Goal: Transaction & Acquisition: Purchase product/service

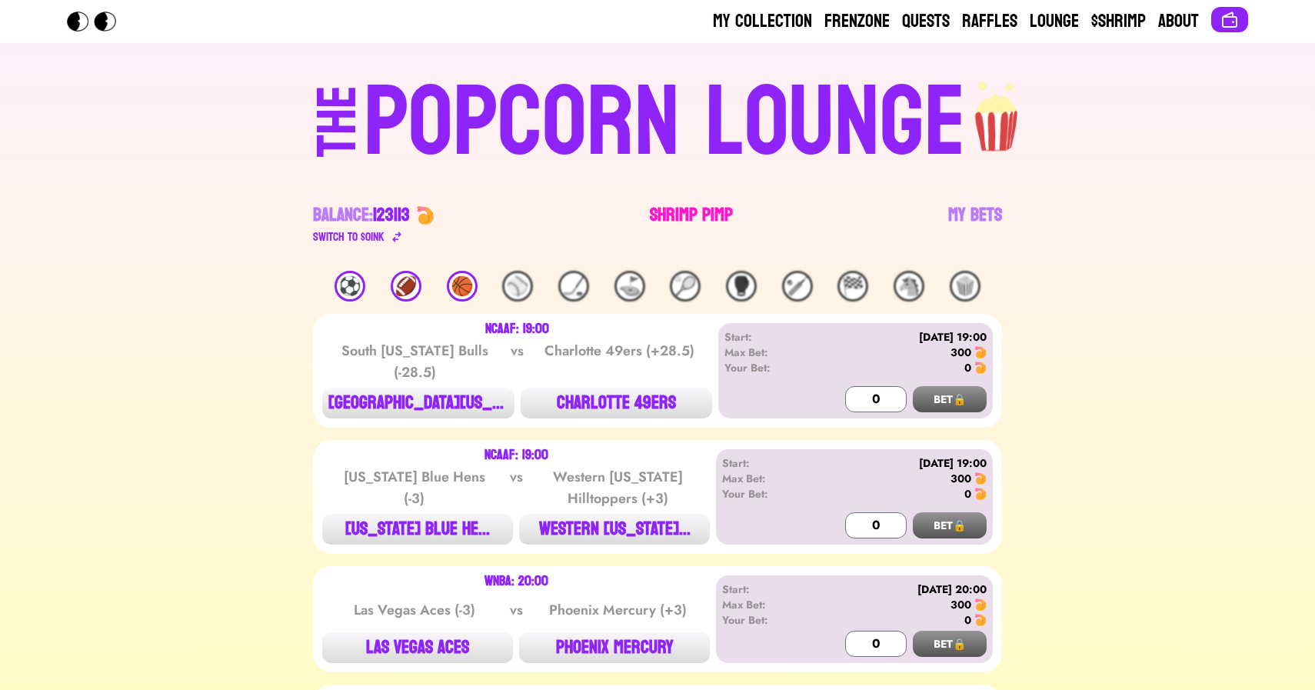
click at [680, 215] on link "Shrimp Pimp" at bounding box center [691, 224] width 83 height 43
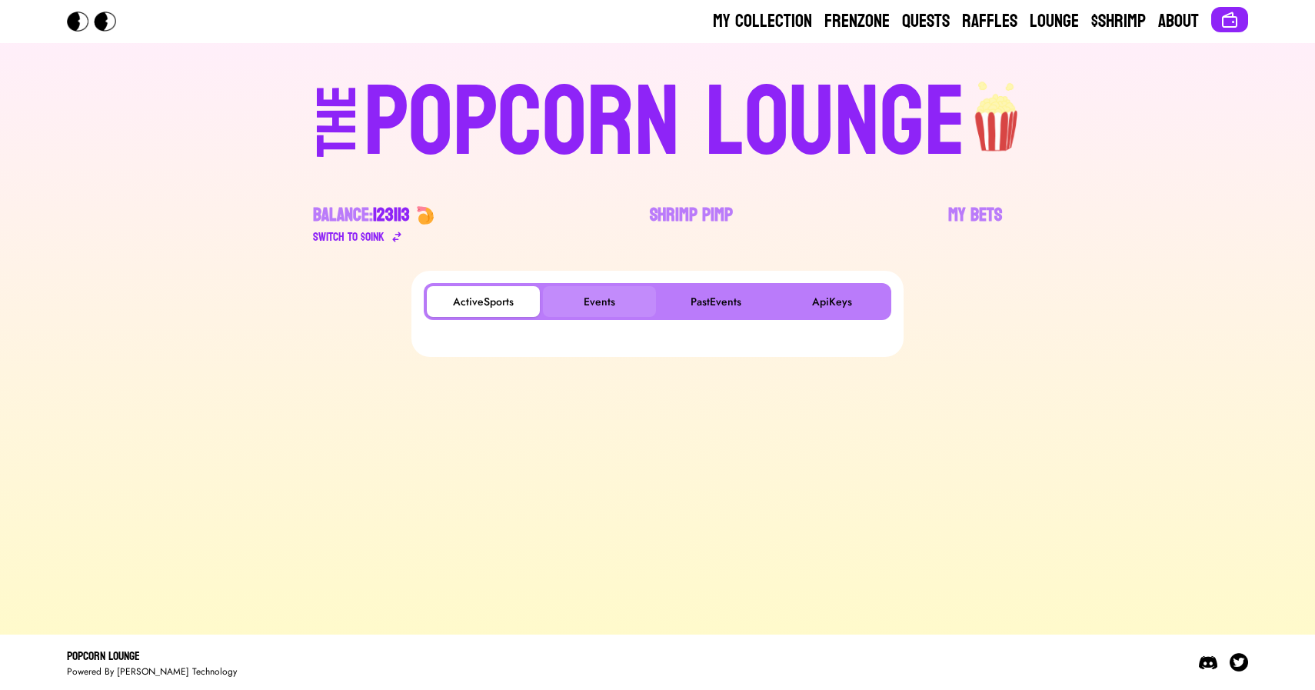
click at [608, 292] on button "Events" at bounding box center [599, 301] width 113 height 31
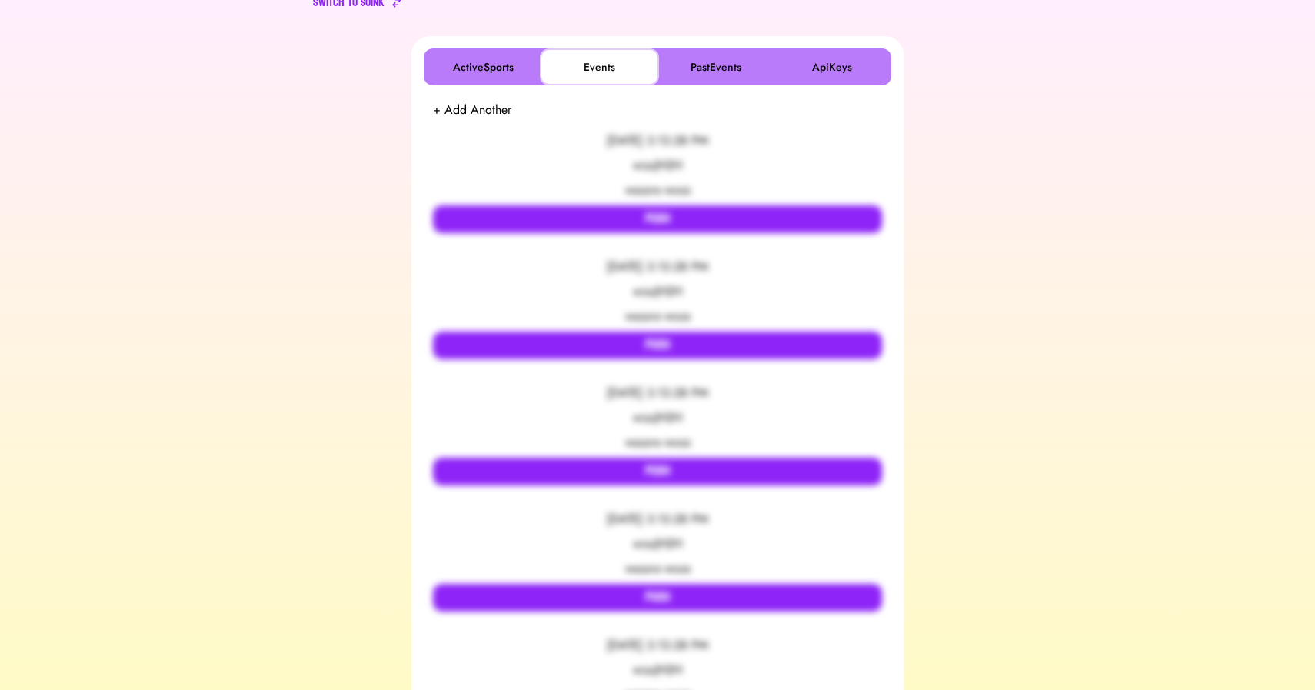
scroll to position [242, 0]
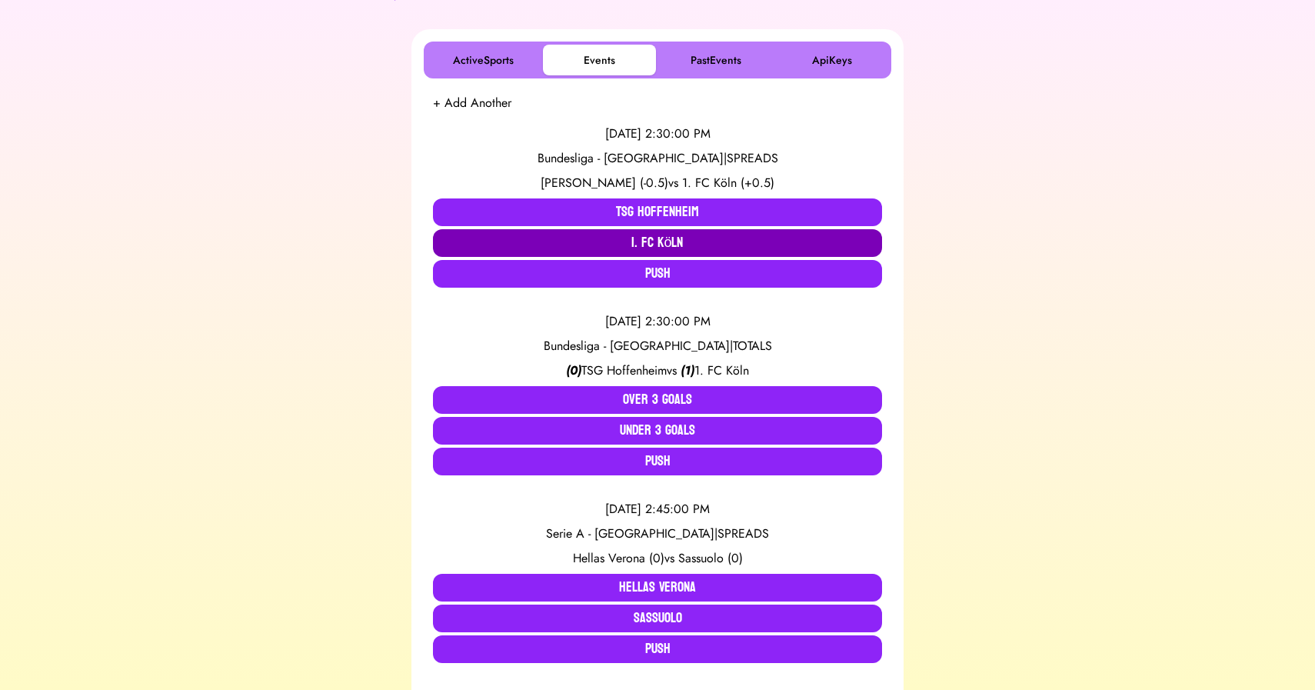
click at [663, 245] on button "1. FC Köln" at bounding box center [657, 243] width 449 height 28
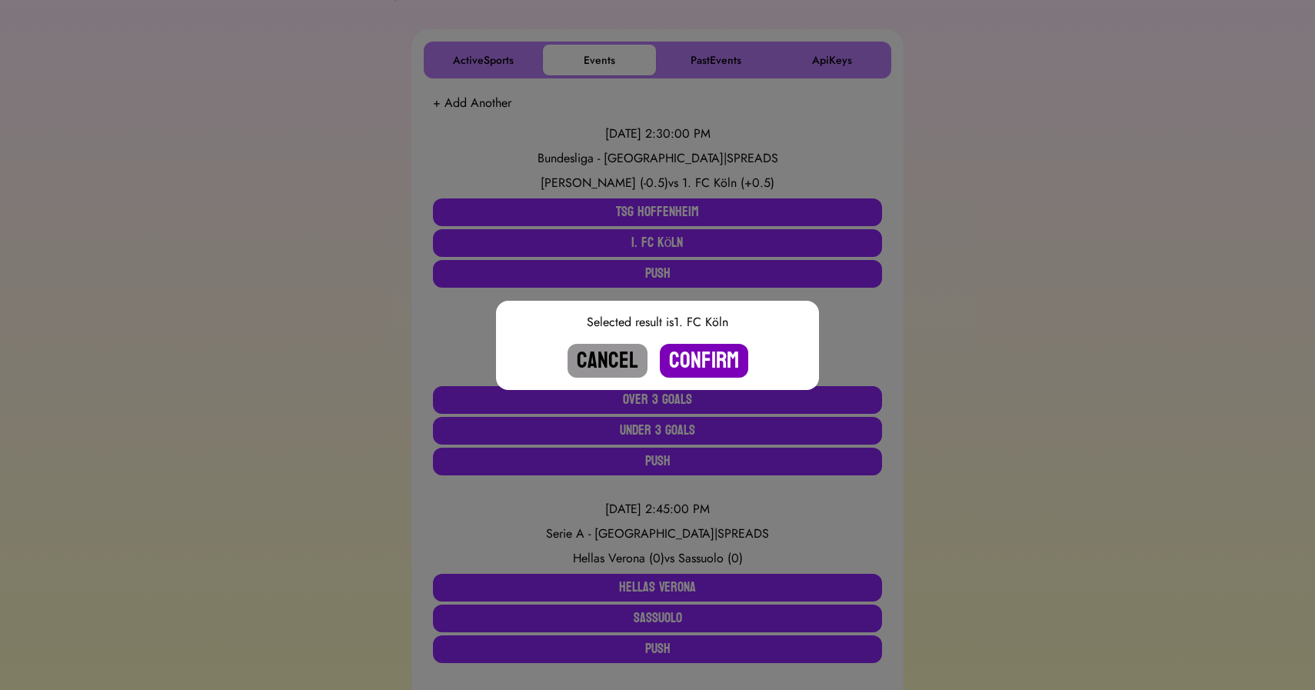
click at [700, 356] on button "Confirm" at bounding box center [704, 361] width 88 height 34
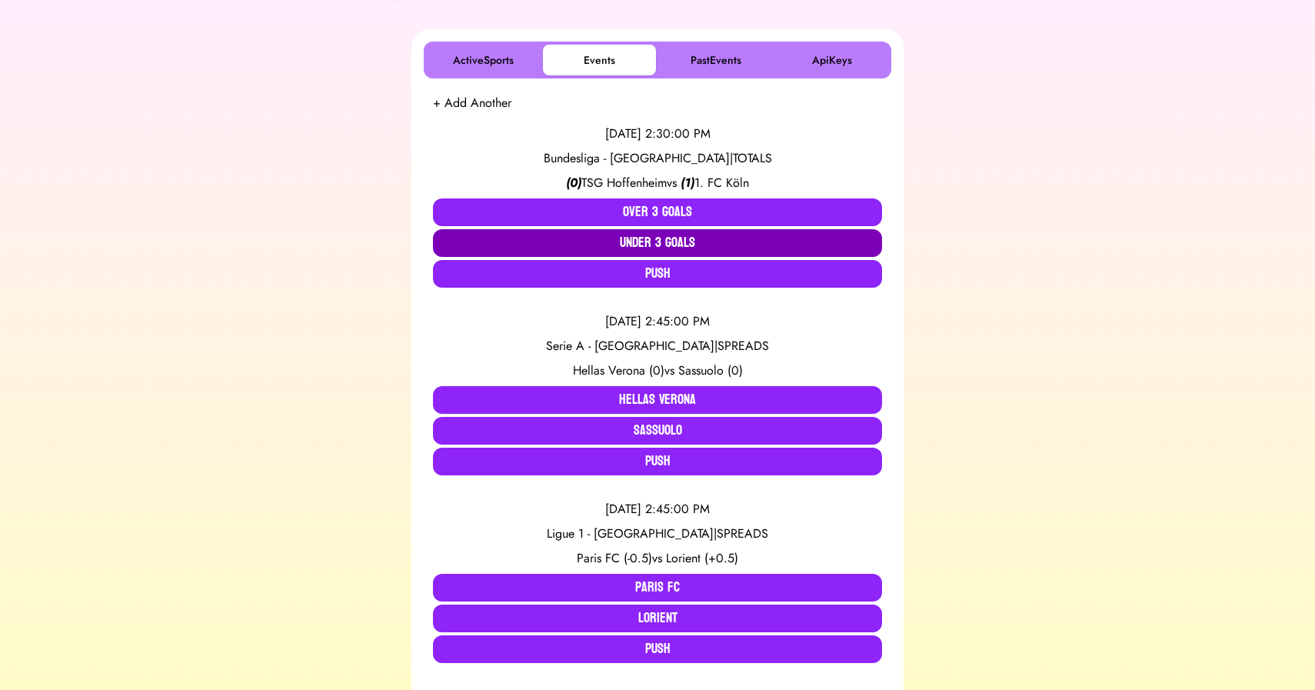
click at [657, 241] on button "Under 3 Goals" at bounding box center [657, 243] width 449 height 28
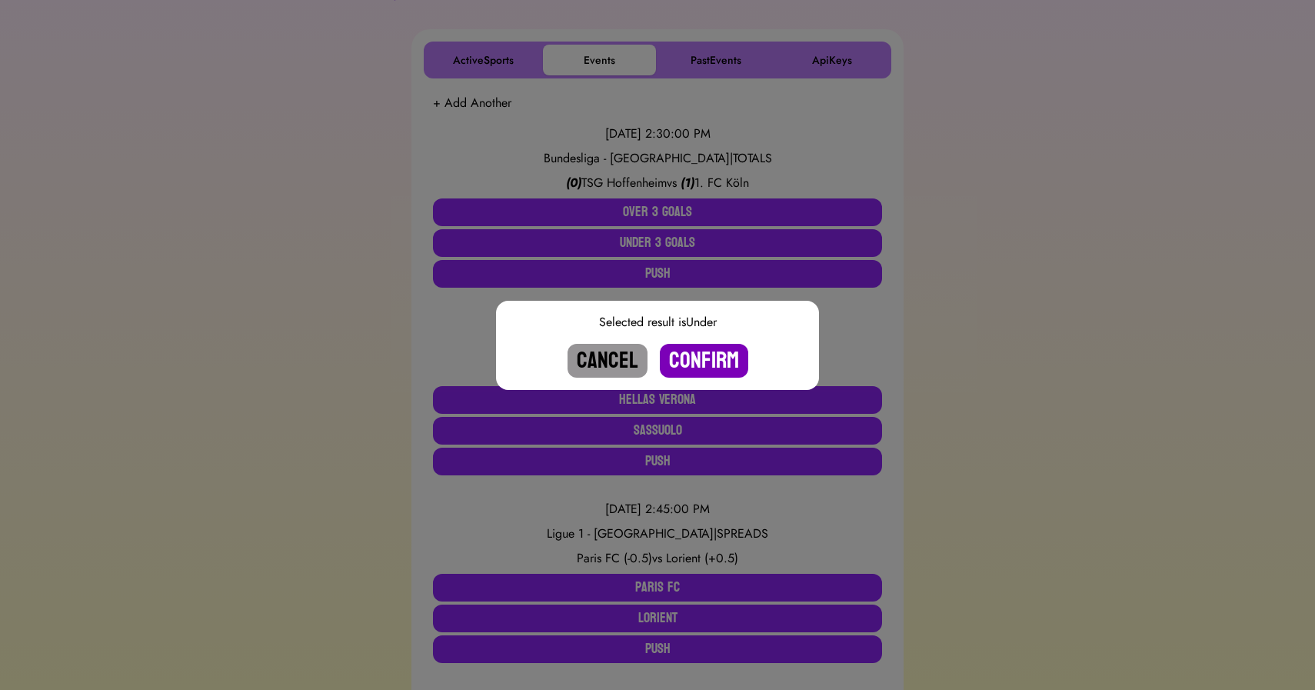
click at [706, 353] on button "Confirm" at bounding box center [704, 361] width 88 height 34
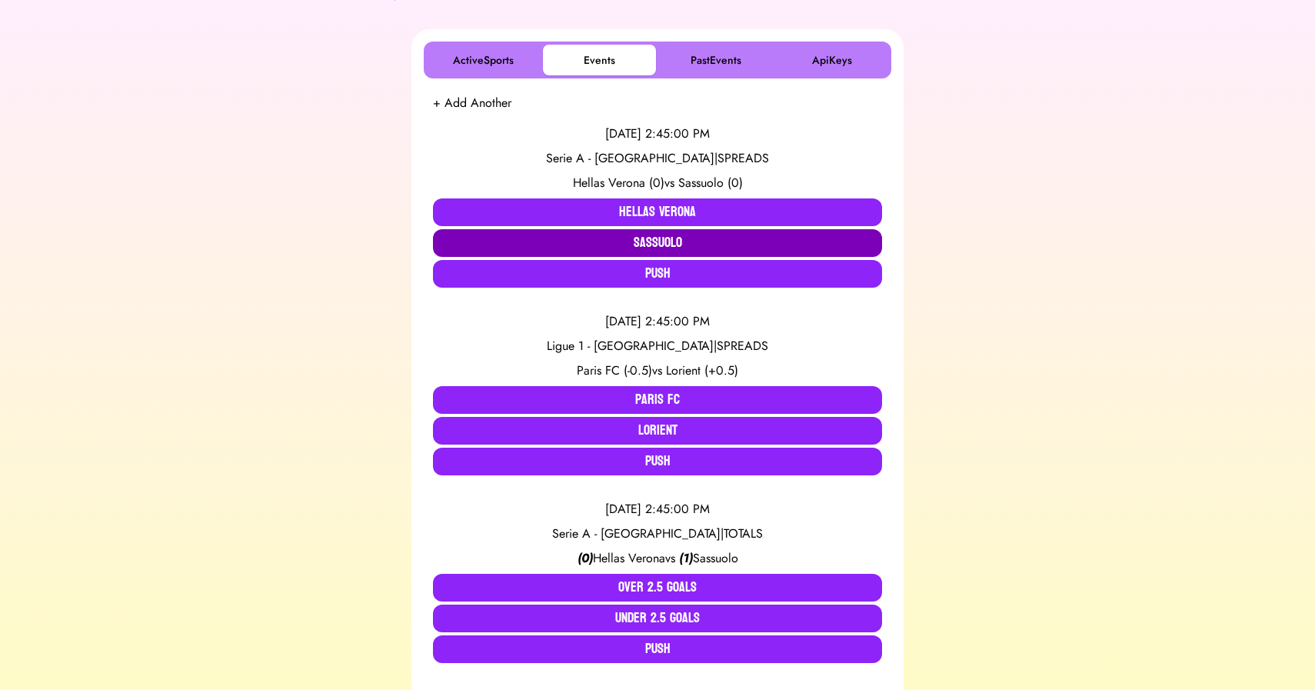
click at [678, 240] on button "Sassuolo" at bounding box center [657, 243] width 449 height 28
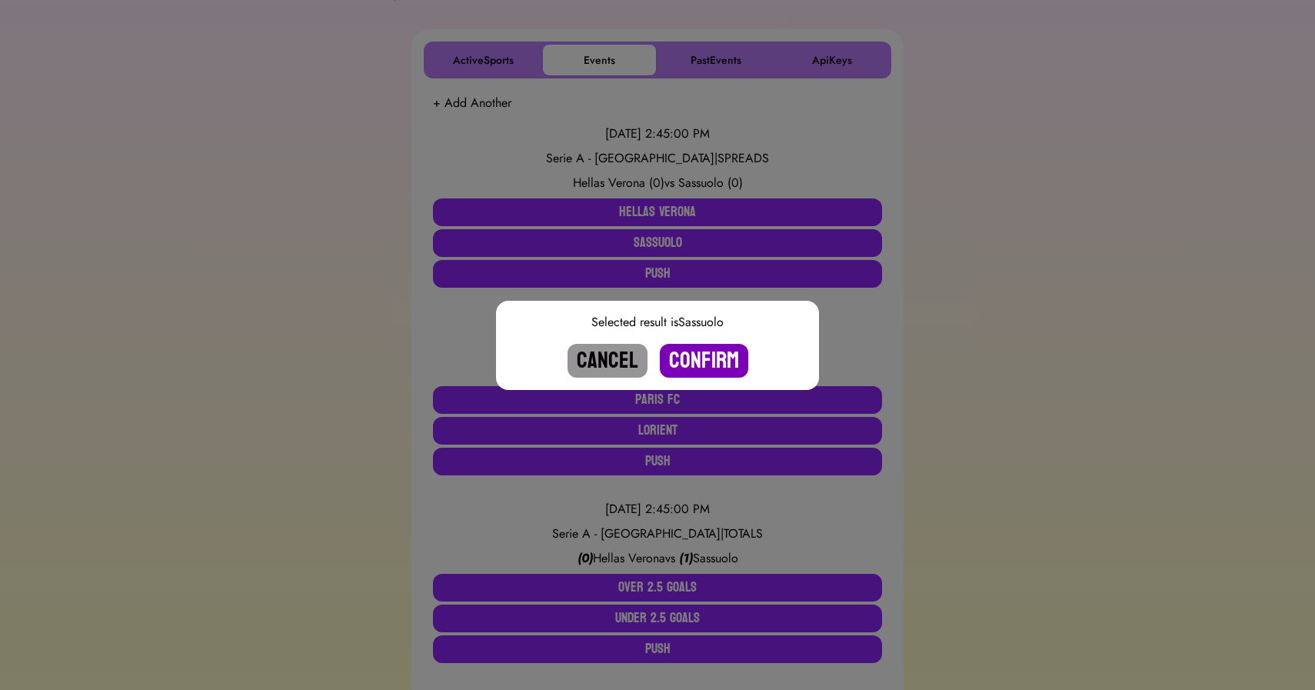
click at [705, 355] on button "Confirm" at bounding box center [704, 361] width 88 height 34
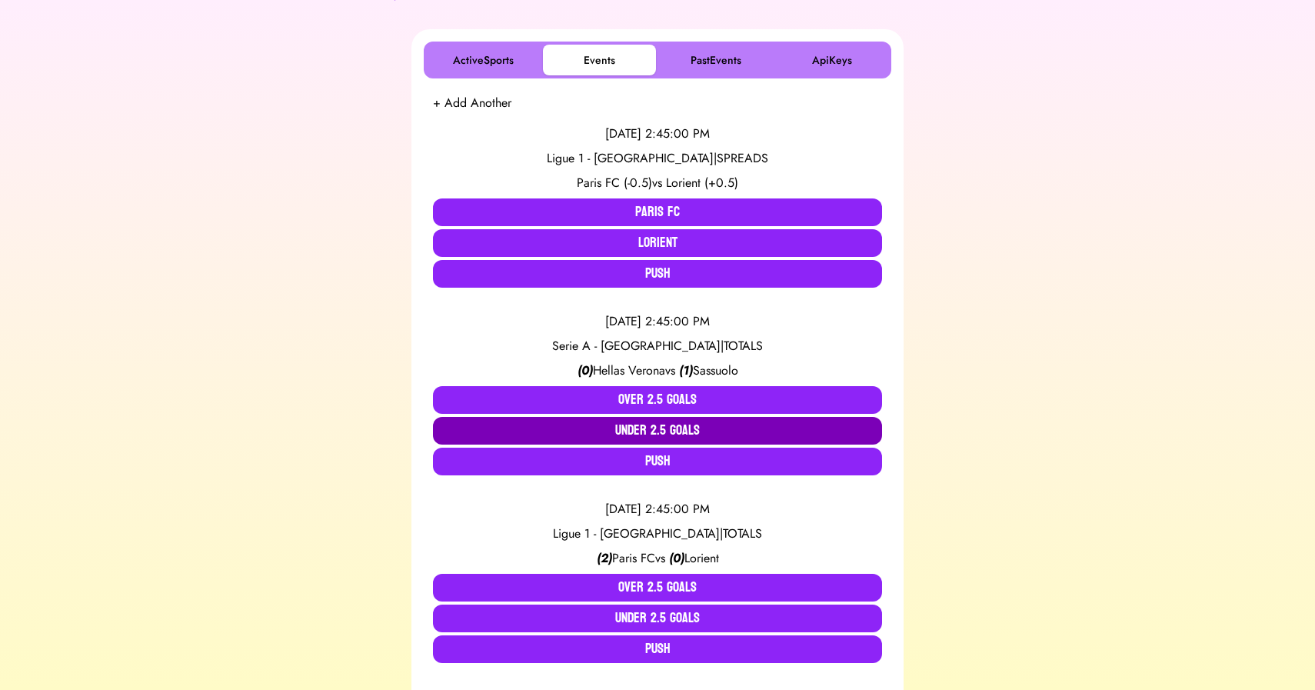
click at [667, 427] on button "Under 2.5 Goals" at bounding box center [657, 431] width 449 height 28
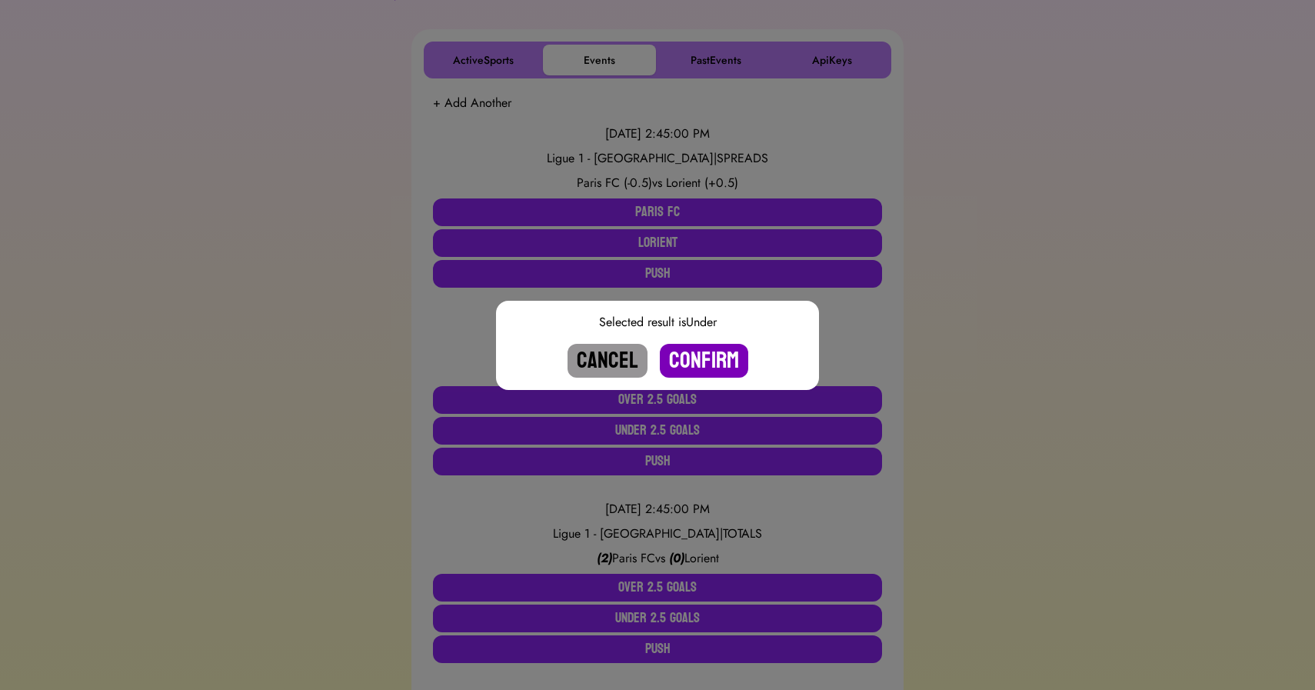
click at [705, 367] on button "Confirm" at bounding box center [704, 361] width 88 height 34
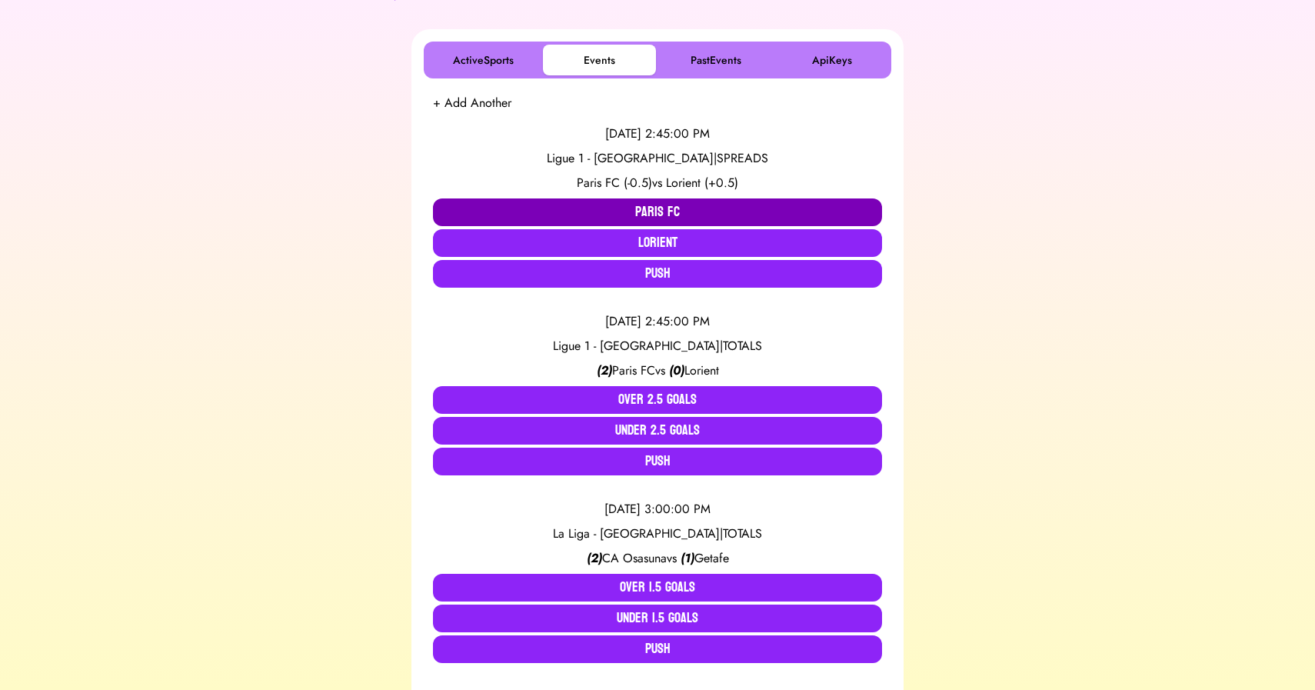
click at [618, 218] on button "Paris FC" at bounding box center [657, 212] width 449 height 28
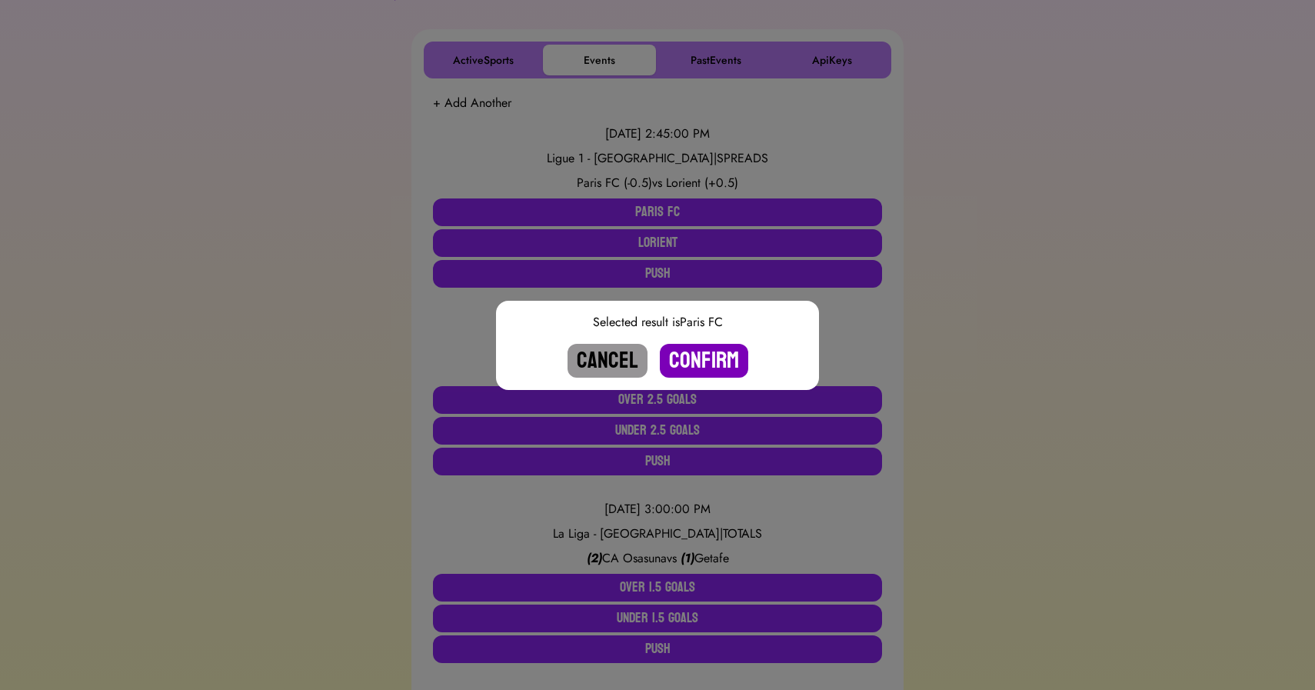
click at [691, 362] on button "Confirm" at bounding box center [704, 361] width 88 height 34
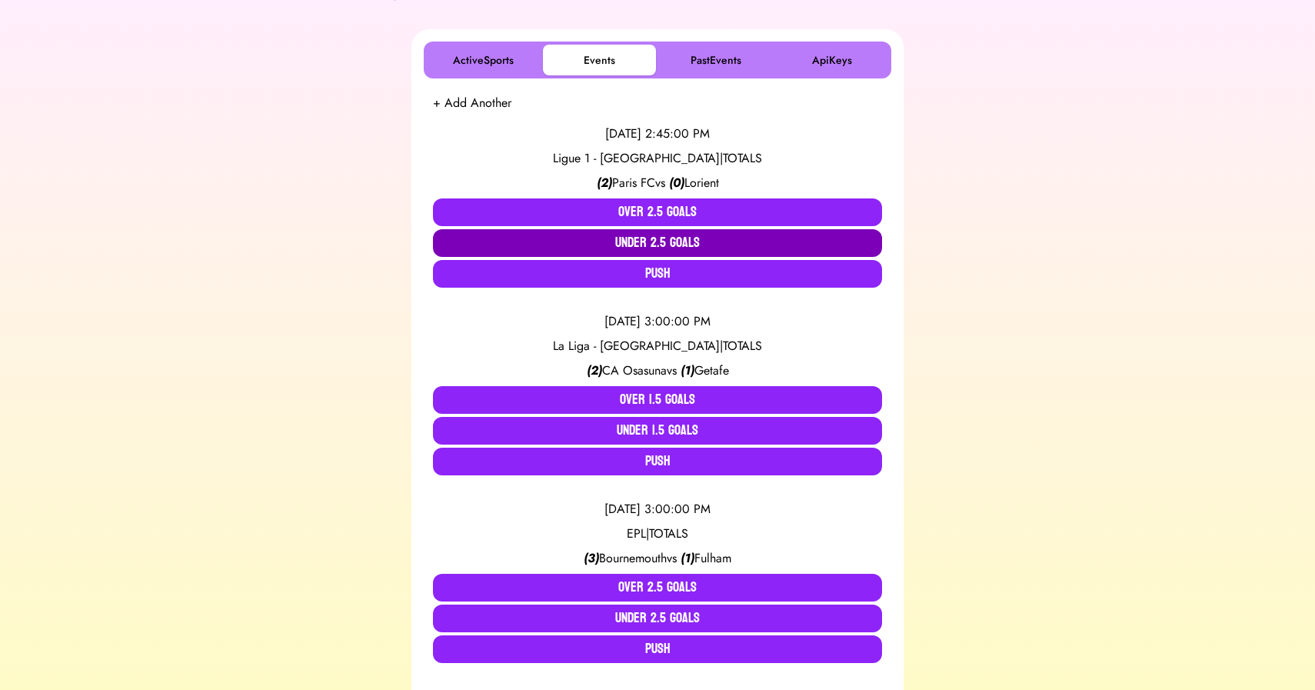
click at [665, 242] on button "Under 2.5 Goals" at bounding box center [657, 243] width 449 height 28
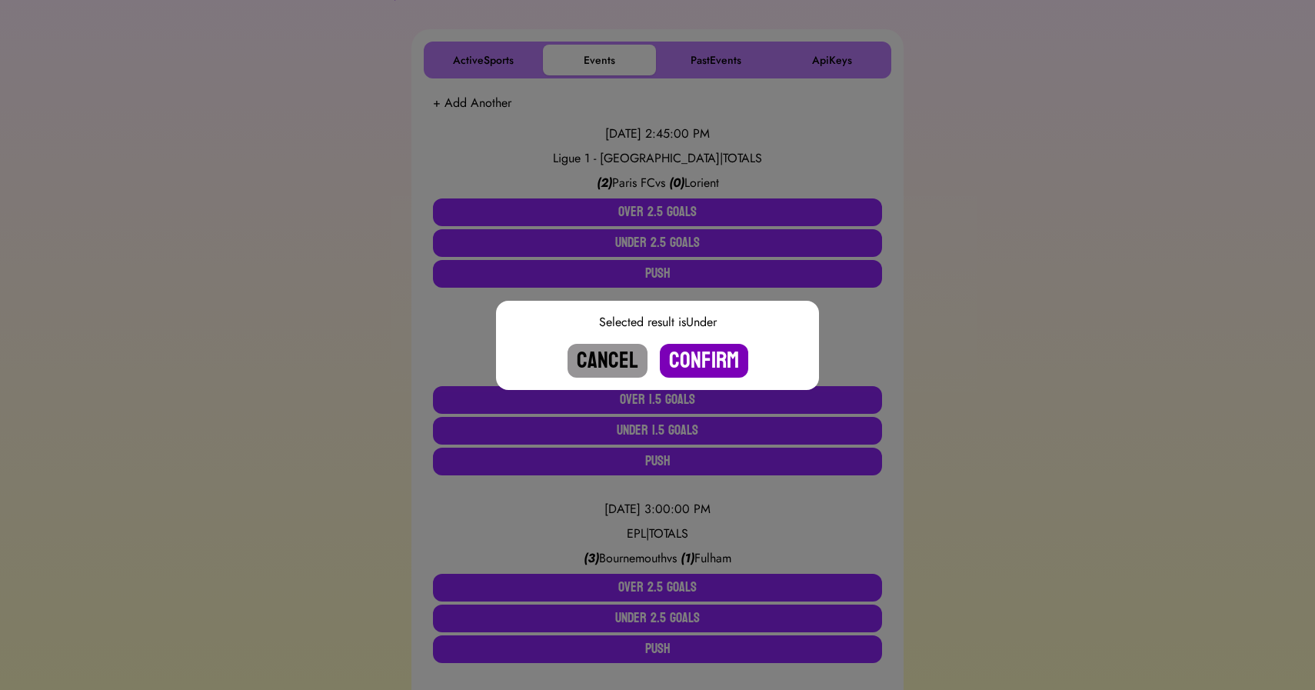
click at [699, 362] on button "Confirm" at bounding box center [704, 361] width 88 height 34
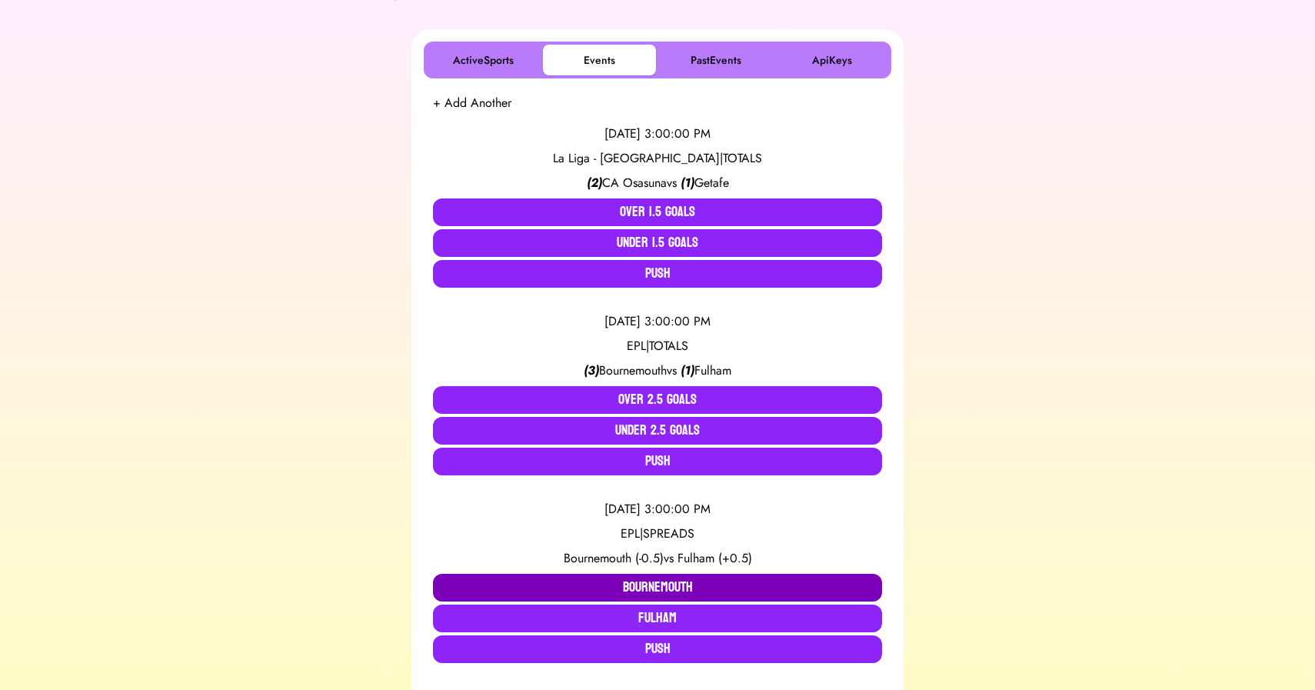
click at [638, 587] on button "Bournemouth" at bounding box center [657, 588] width 449 height 28
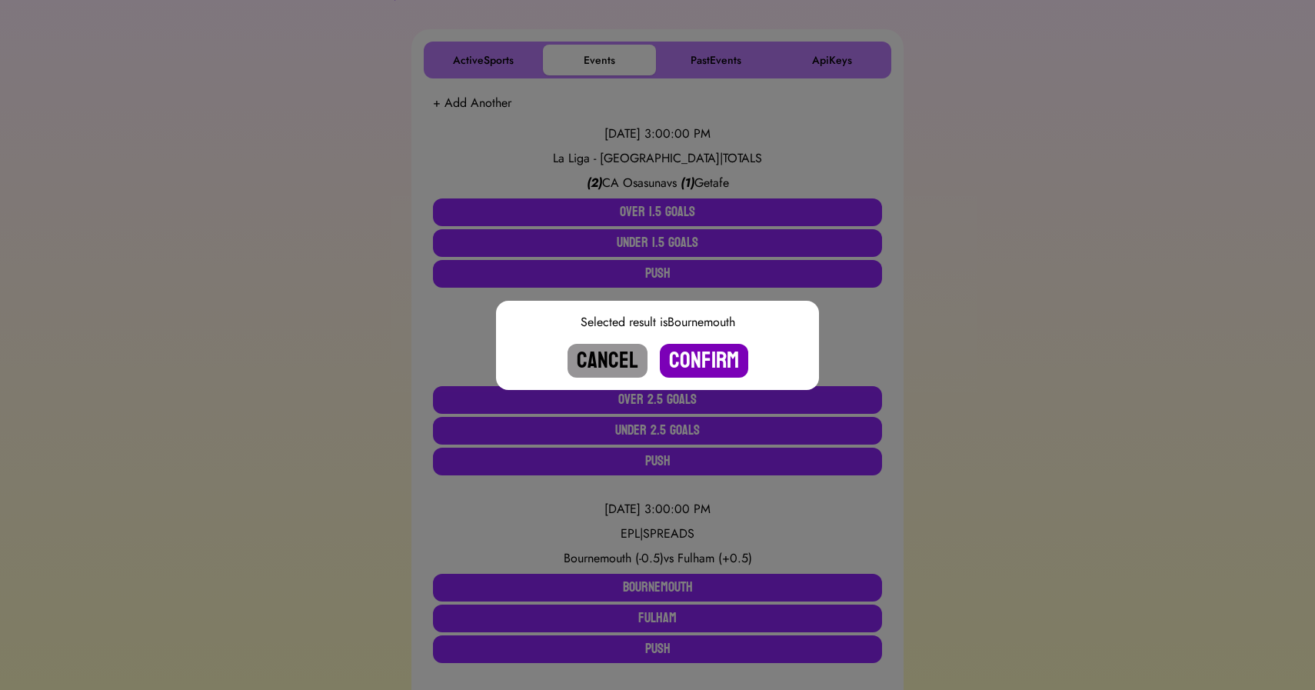
click at [698, 364] on button "Confirm" at bounding box center [704, 361] width 88 height 34
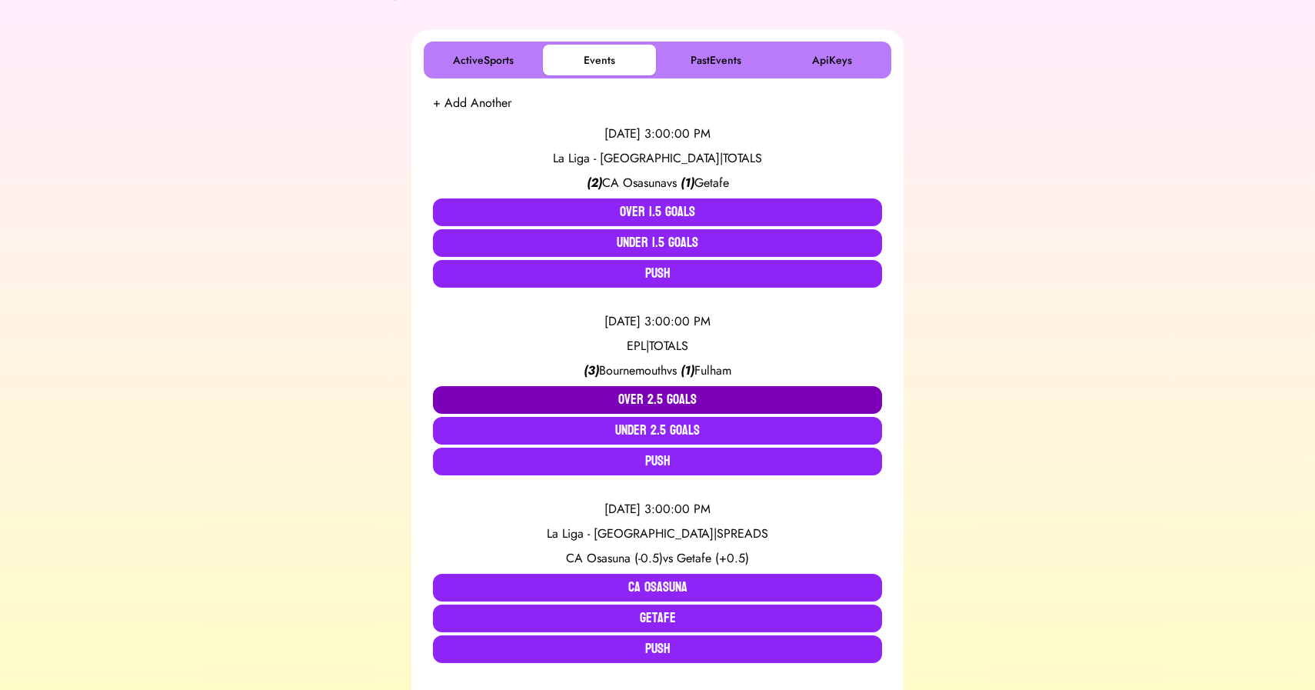
click at [655, 398] on button "Over 2.5 Goals" at bounding box center [657, 400] width 449 height 28
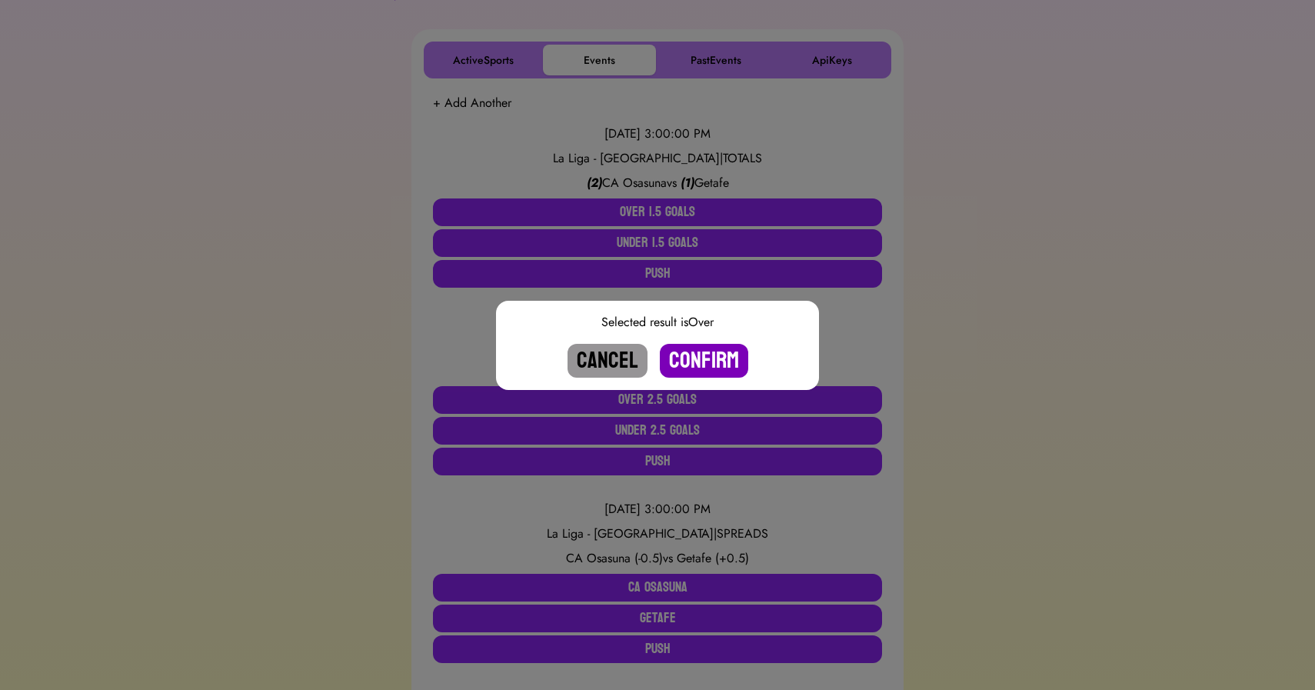
click at [690, 356] on button "Confirm" at bounding box center [704, 361] width 88 height 34
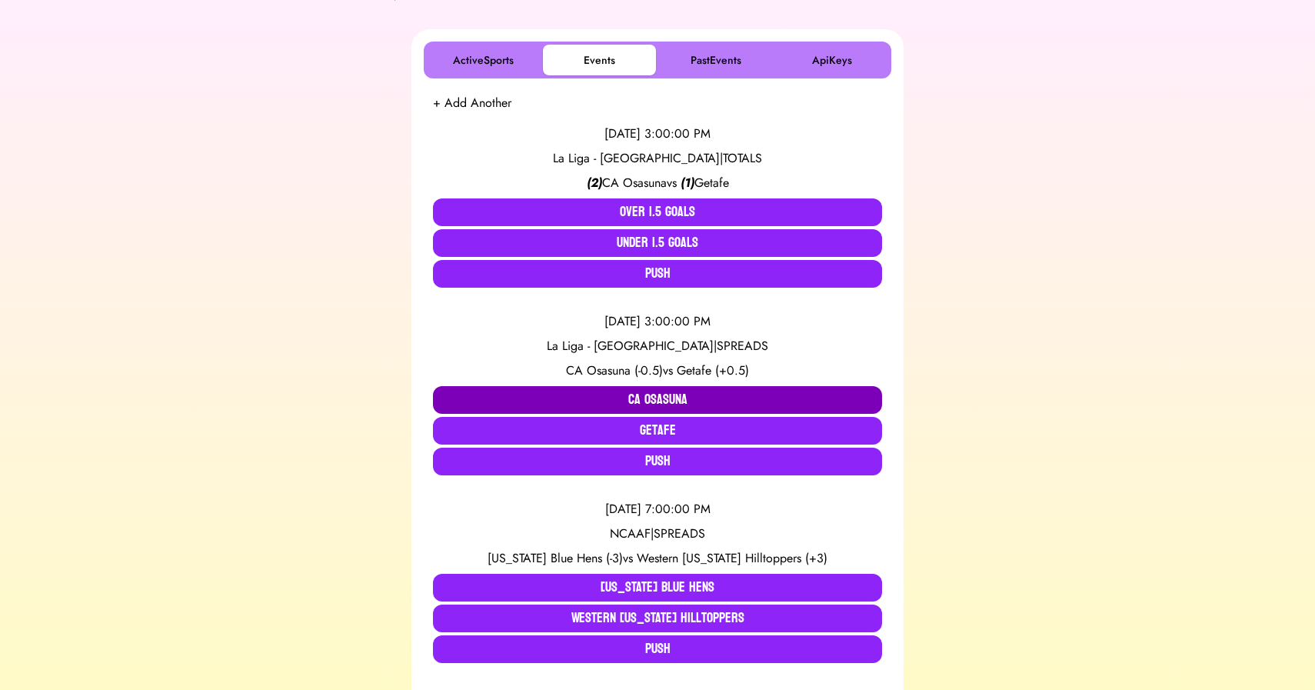
click at [640, 396] on button "CA Osasuna" at bounding box center [657, 400] width 449 height 28
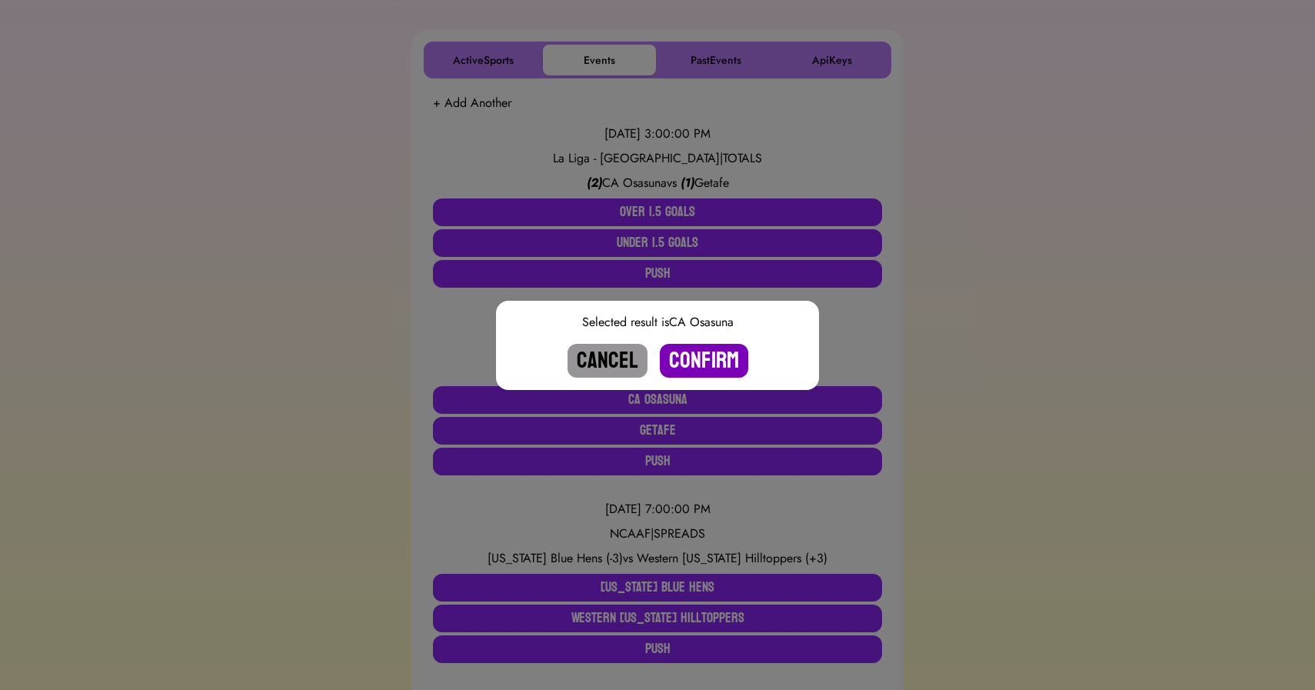
click at [709, 362] on button "Confirm" at bounding box center [704, 361] width 88 height 34
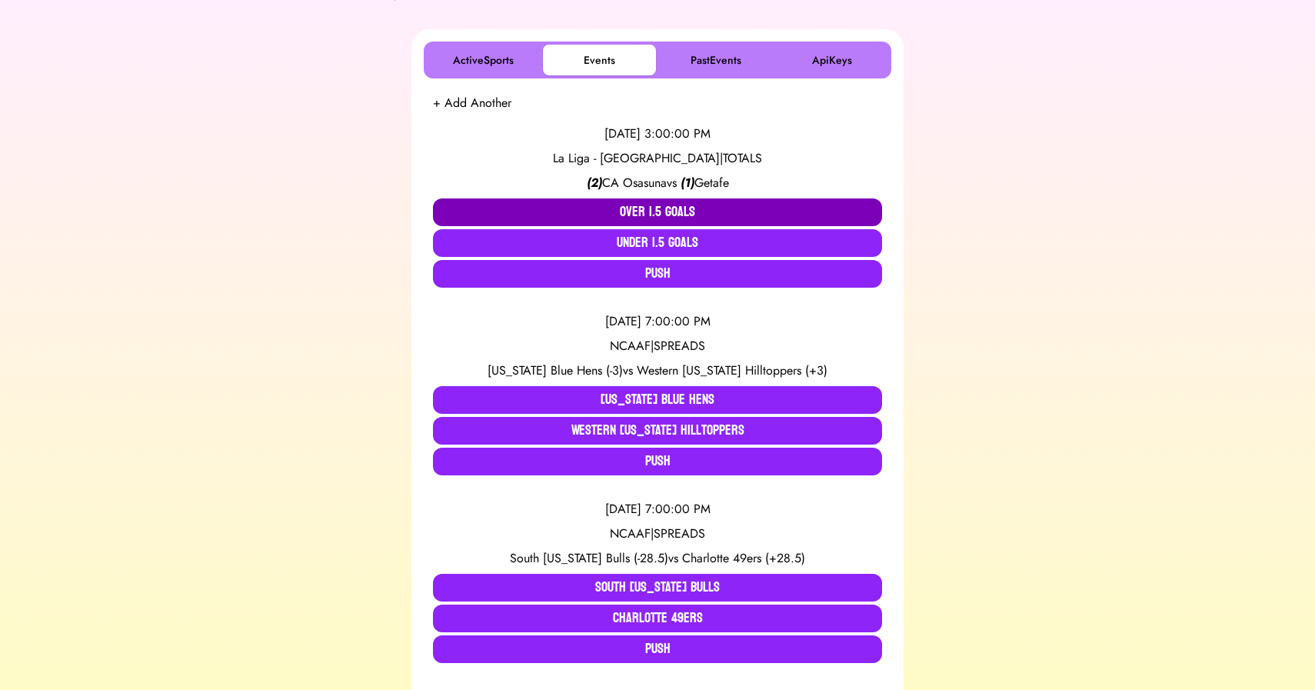
click at [645, 214] on button "Over 1.5 Goals" at bounding box center [657, 212] width 449 height 28
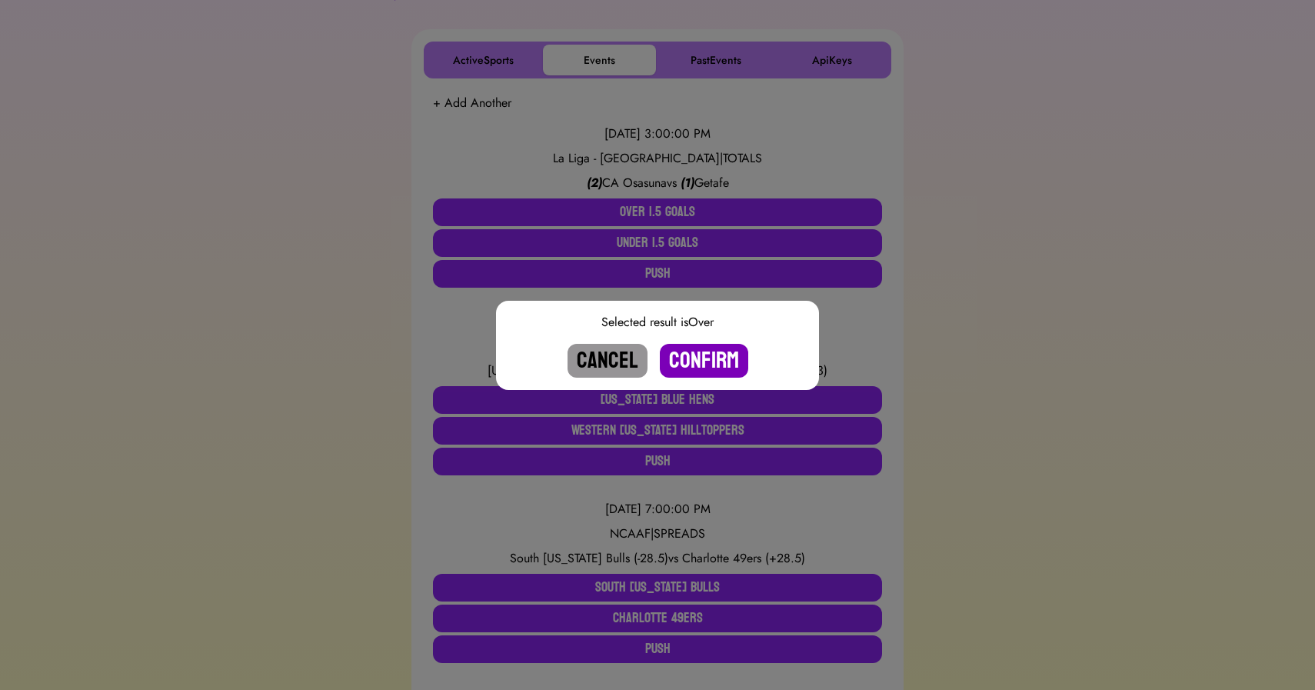
click at [697, 359] on button "Confirm" at bounding box center [704, 361] width 88 height 34
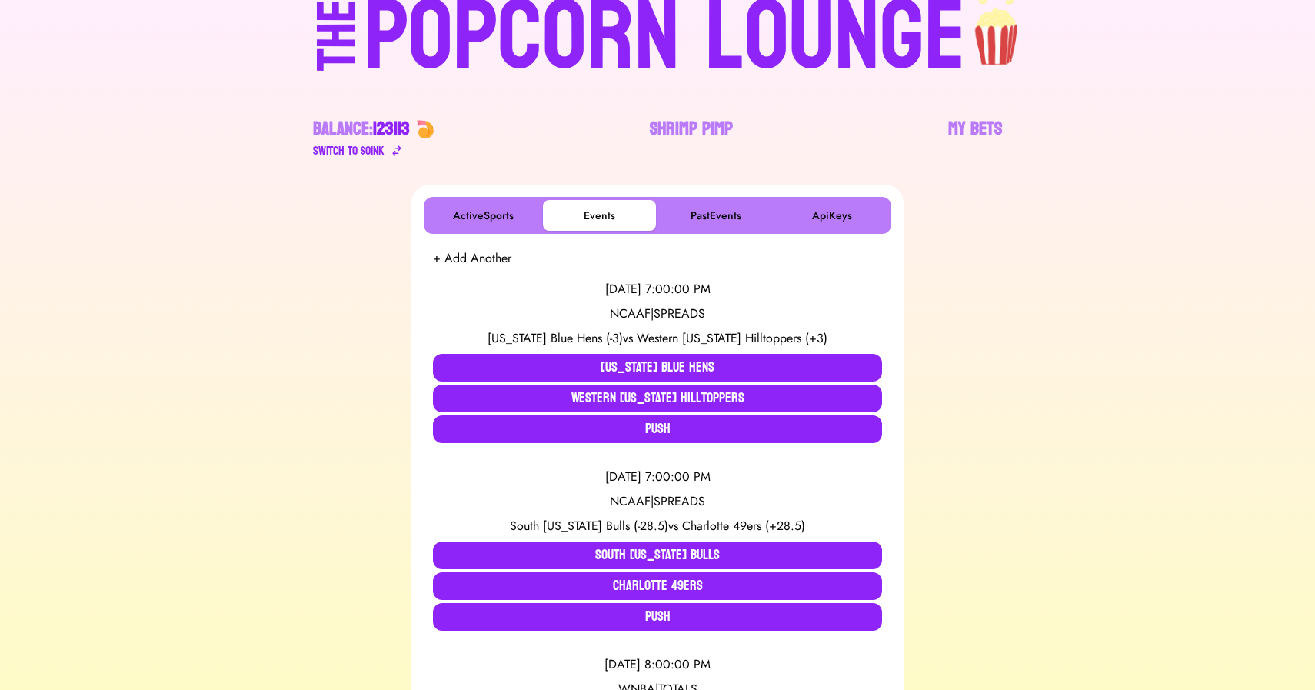
scroll to position [0, 0]
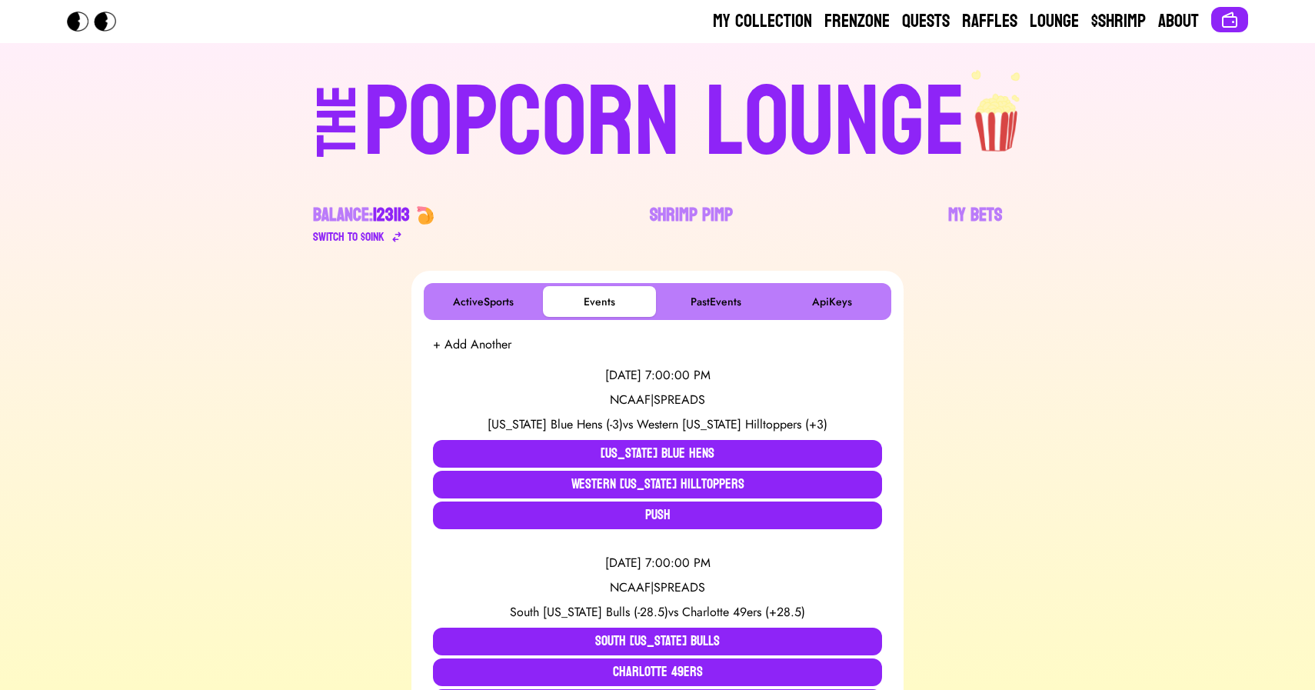
click at [475, 122] on div "POPCORN LOUNGE" at bounding box center [665, 123] width 602 height 98
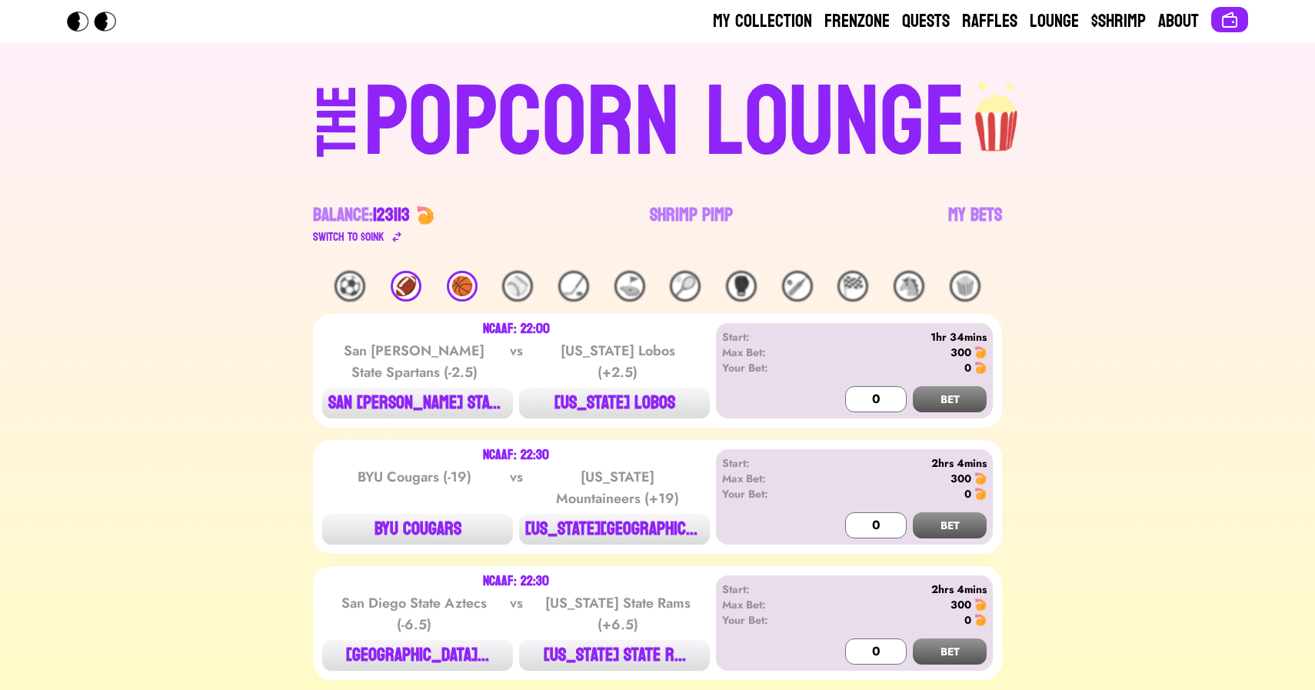
click at [648, 98] on div "POPCORN LOUNGE" at bounding box center [665, 123] width 602 height 98
click at [472, 285] on div "🏀" at bounding box center [462, 286] width 31 height 31
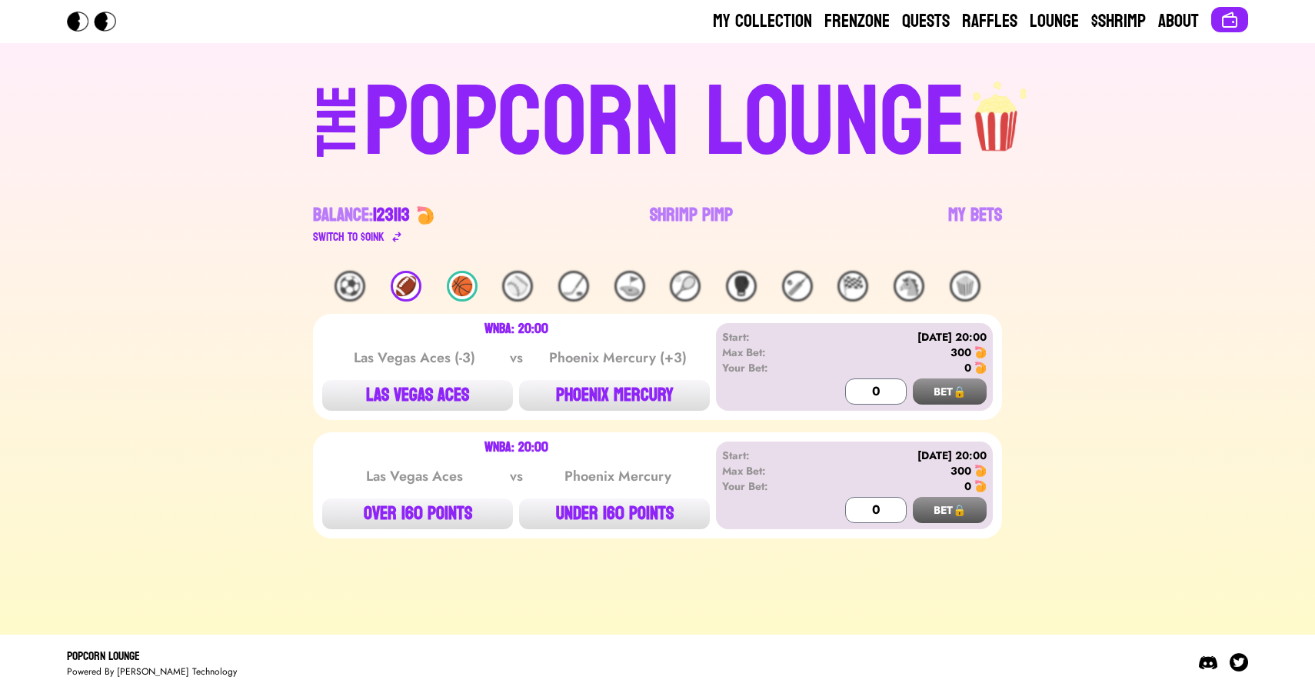
click at [398, 288] on div "🏈" at bounding box center [406, 286] width 31 height 31
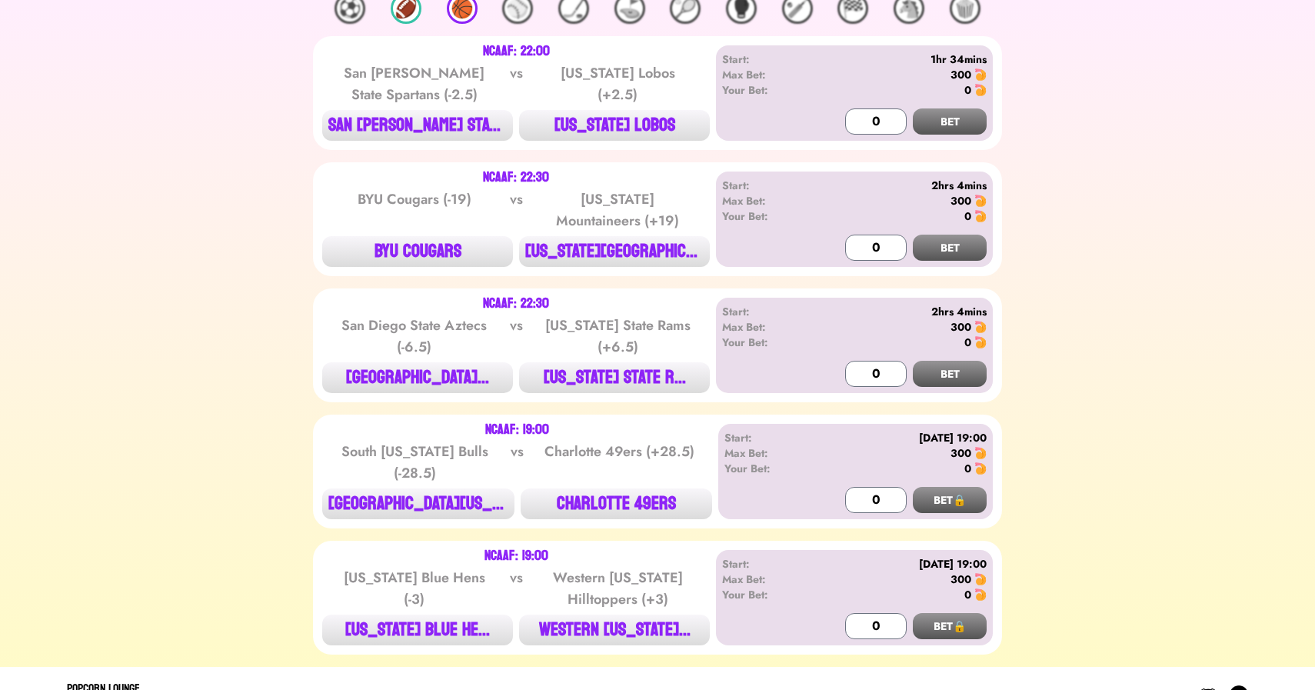
scroll to position [309, 0]
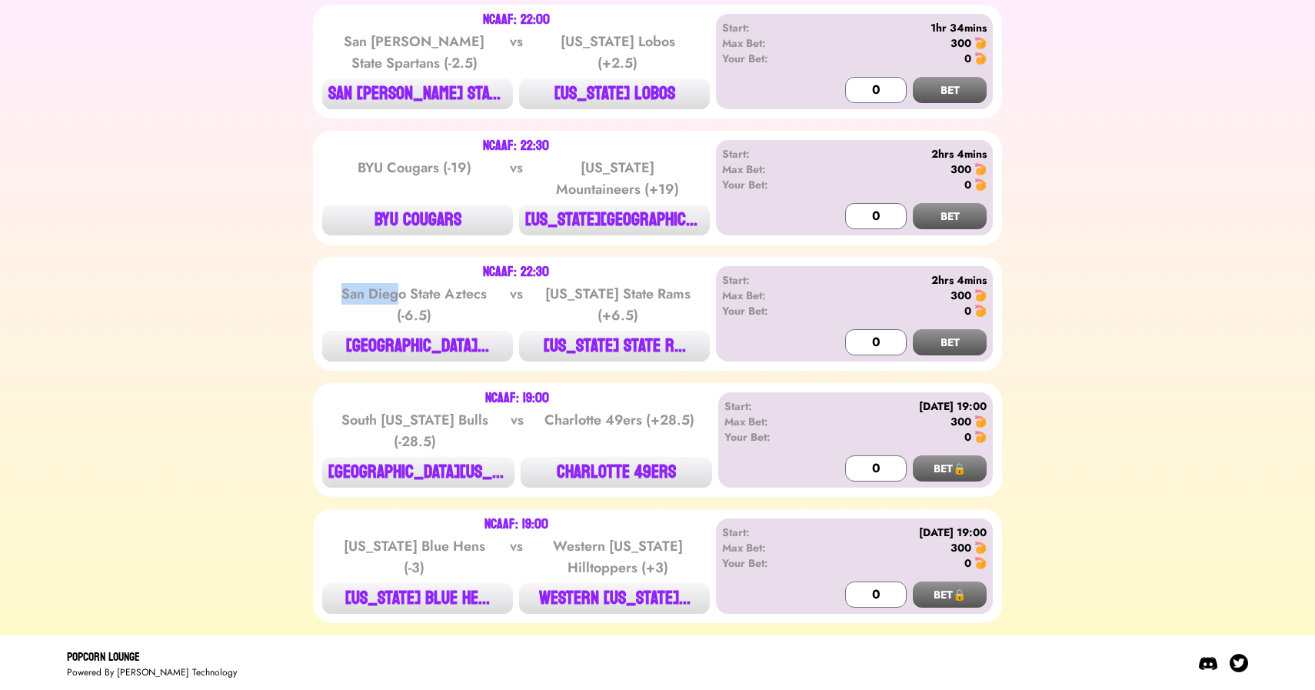
drag, startPoint x: 340, startPoint y: 288, endPoint x: 399, endPoint y: 302, distance: 60.8
click at [399, 302] on div "San Diego State Aztecs (-6.5)" at bounding box center [414, 304] width 155 height 43
click at [612, 346] on button "[US_STATE] STATE R..." at bounding box center [614, 346] width 191 height 31
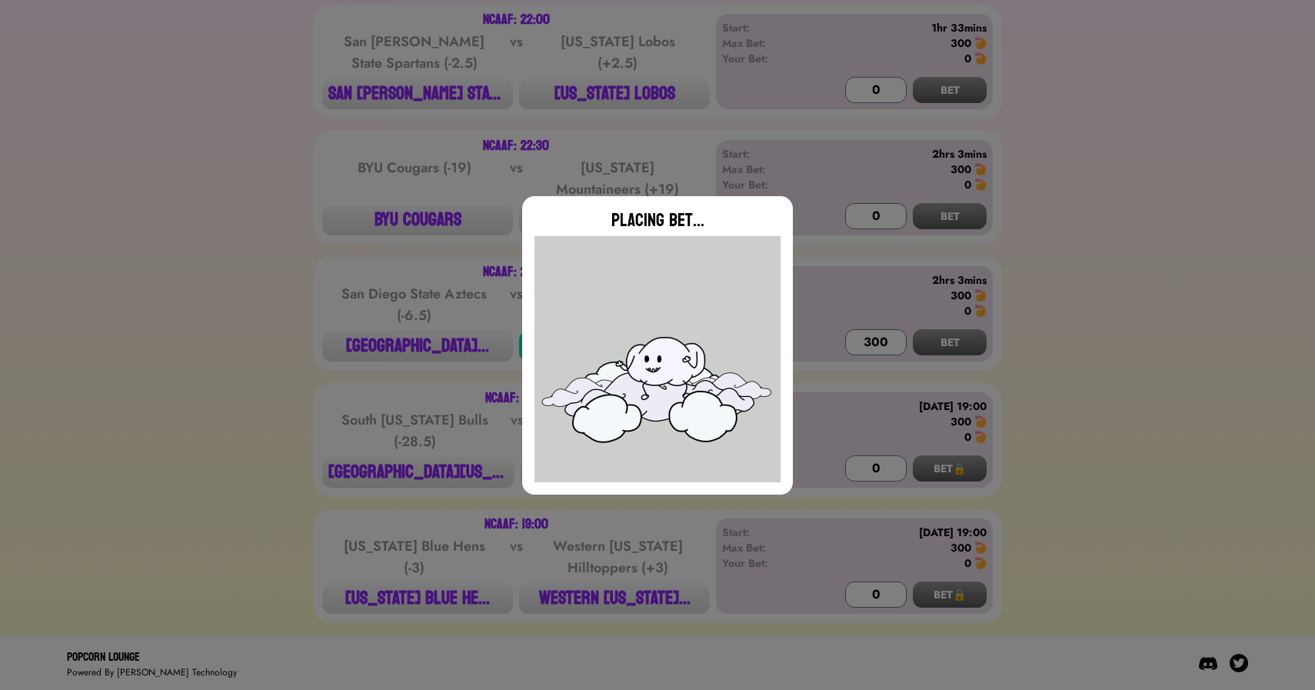
type input "0"
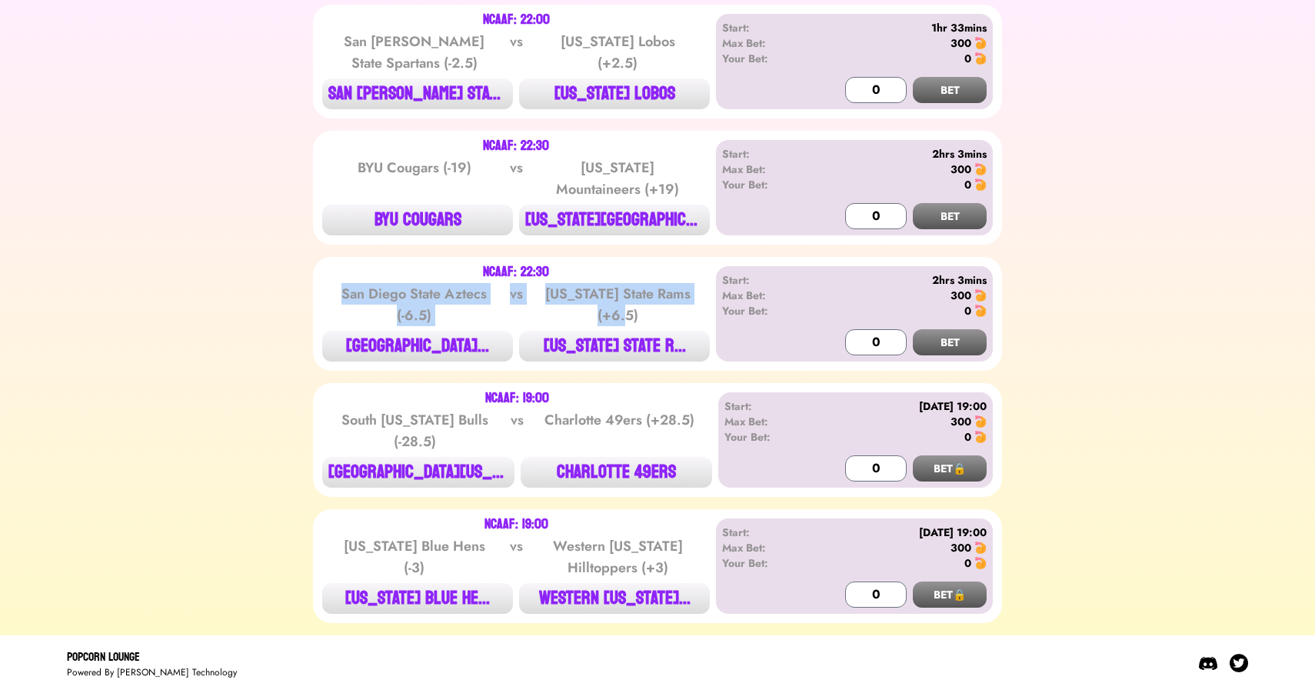
drag, startPoint x: 318, startPoint y: 284, endPoint x: 668, endPoint y: 312, distance: 351.1
click at [668, 312] on div "NCAAF: 22:30 San Diego State Aztecs (-6.5) vs [US_STATE] State Rams (+6.5) [GEO…" at bounding box center [657, 314] width 689 height 114
click at [668, 312] on div "[US_STATE] State Rams (+6.5)" at bounding box center [617, 304] width 155 height 43
drag, startPoint x: 668, startPoint y: 312, endPoint x: 375, endPoint y: 257, distance: 298.1
click at [375, 257] on div "NCAAF: 22:30 San Diego State Aztecs (-6.5) vs [US_STATE] State Rams (+6.5) [GEO…" at bounding box center [657, 314] width 689 height 114
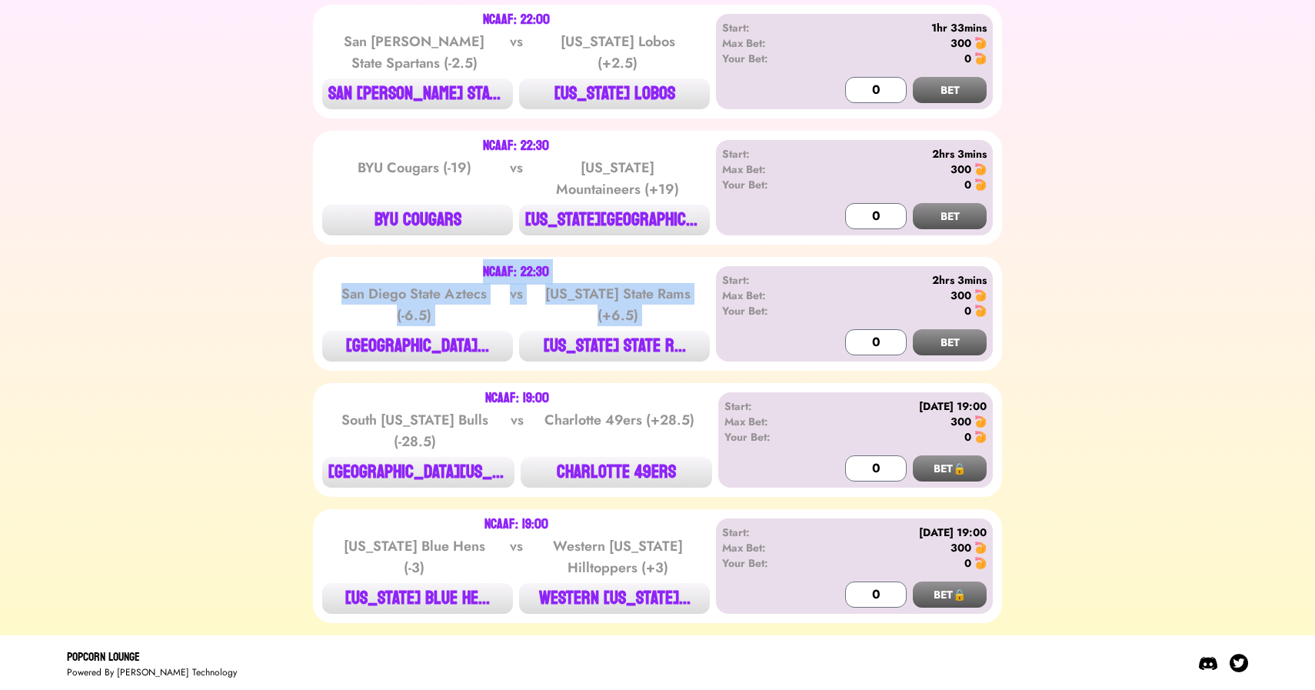
click at [375, 257] on div "NCAAF: 22:30 San Diego State Aztecs (-6.5) vs [US_STATE] State Rams (+6.5) [GEO…" at bounding box center [657, 314] width 689 height 114
drag, startPoint x: 395, startPoint y: 260, endPoint x: 659, endPoint y: 323, distance: 272.0
click at [659, 323] on div "NCAAF: 22:30 San Diego State Aztecs (-6.5) vs [US_STATE] State Rams (+6.5) [GEO…" at bounding box center [657, 314] width 689 height 114
click at [659, 323] on div "[US_STATE] State Rams (+6.5)" at bounding box center [617, 304] width 155 height 43
drag, startPoint x: 663, startPoint y: 314, endPoint x: 445, endPoint y: 265, distance: 223.9
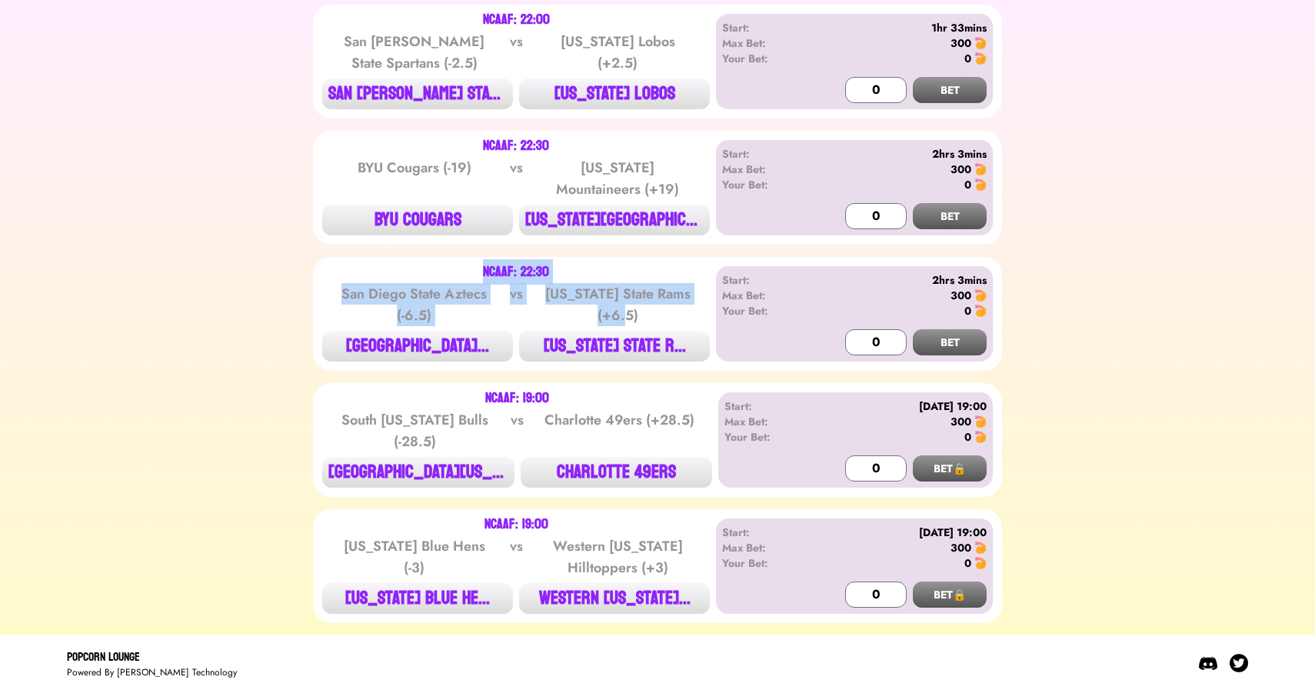
click at [445, 266] on div "NCAAF: 22:30 San Diego State Aztecs (-6.5) vs [US_STATE] State Rams (+6.5) [GEO…" at bounding box center [516, 313] width 388 height 95
click at [445, 266] on div "NCAAF: 22:30" at bounding box center [516, 272] width 388 height 12
drag, startPoint x: 468, startPoint y: 265, endPoint x: 685, endPoint y: 319, distance: 224.4
click at [686, 319] on div "NCAAF: 22:30 San Diego State Aztecs (-6.5) vs [US_STATE] State Rams (+6.5) [GEO…" at bounding box center [516, 313] width 388 height 95
click at [685, 319] on div "[US_STATE] State Rams (+6.5)" at bounding box center [617, 304] width 155 height 43
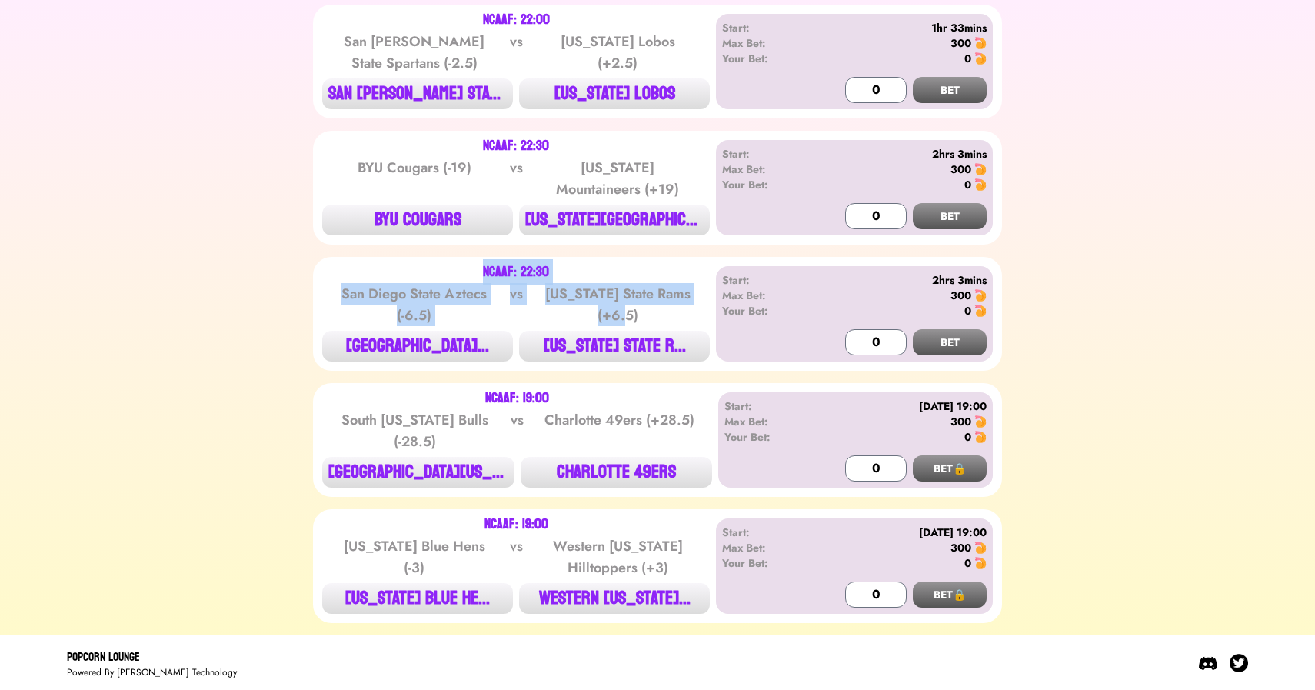
drag, startPoint x: 674, startPoint y: 313, endPoint x: 425, endPoint y: 255, distance: 255.8
click at [425, 257] on div "NCAAF: 22:30 San Diego State Aztecs (-6.5) vs [US_STATE] State Rams (+6.5) [GEO…" at bounding box center [657, 314] width 689 height 114
drag, startPoint x: 447, startPoint y: 262, endPoint x: 678, endPoint y: 312, distance: 236.1
click at [678, 312] on div "NCAAF: 22:30 San Diego State Aztecs (-6.5) vs [US_STATE] State Rams (+6.5) [GEO…" at bounding box center [657, 314] width 689 height 114
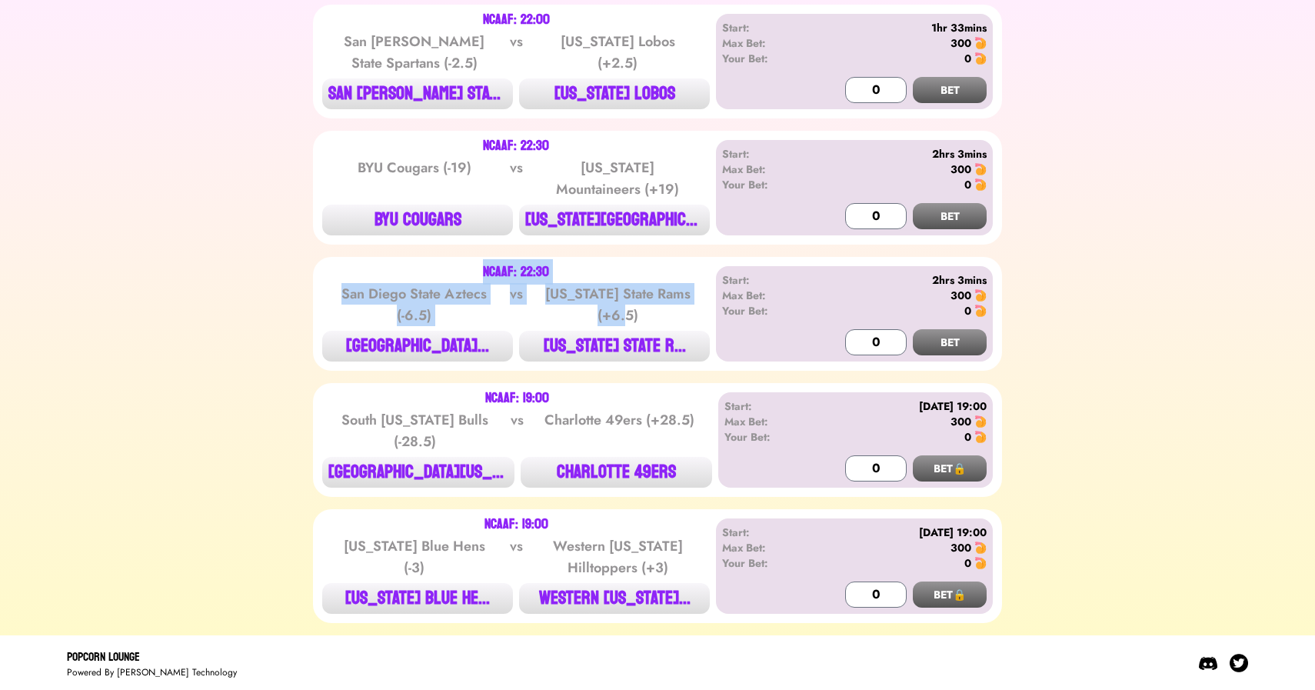
click at [678, 312] on div "[US_STATE] State Rams (+6.5)" at bounding box center [617, 304] width 155 height 43
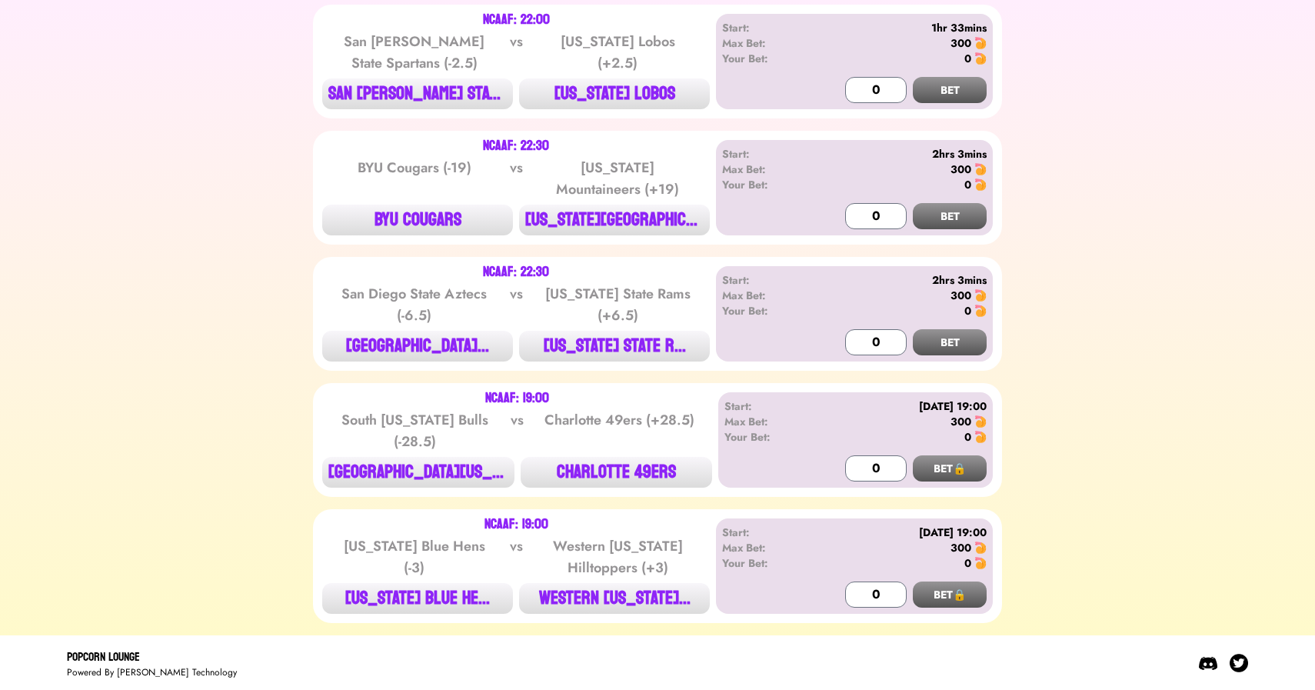
scroll to position [0, 0]
